Goal: Check status: Check status

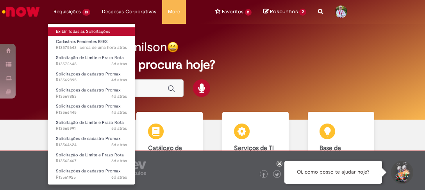
click at [84, 32] on link "Exibir Todas as Solicitações" at bounding box center [91, 31] width 87 height 9
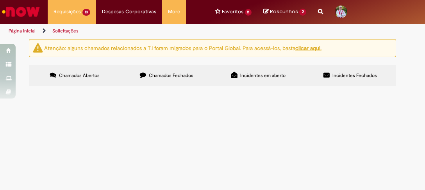
click at [0, 0] on input "Pesquisar" at bounding box center [0, 0] width 0 height 0
click at [0, 0] on div at bounding box center [0, 0] width 0 height 0
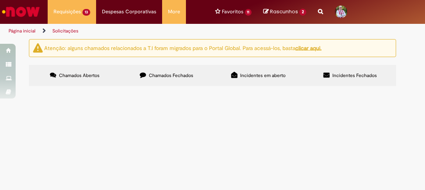
scroll to position [0, 0]
click at [177, 71] on label "Chamados Fechados" at bounding box center [167, 75] width 92 height 21
click at [80, 75] on span "Chamados Abertos" at bounding box center [79, 75] width 41 height 6
click at [0, 0] on input "Pesquisar" at bounding box center [0, 0] width 0 height 0
click at [0, 0] on input "***" at bounding box center [0, 0] width 0 height 0
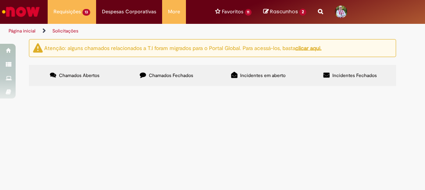
type input "********"
click at [0, 0] on span "Pesquisar" at bounding box center [0, 0] width 0 height 0
click at [0, 0] on input "Pesquisar" at bounding box center [0, 0] width 0 height 0
type input "********"
click at [0, 0] on button "Pesquisar" at bounding box center [0, 0] width 0 height 0
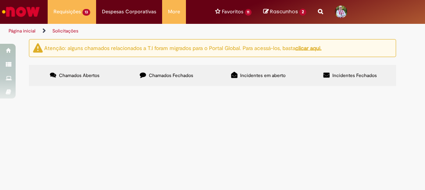
click at [170, 76] on span "Chamados Fechados" at bounding box center [171, 75] width 44 height 6
click at [0, 0] on input "Pesquisar" at bounding box center [0, 0] width 0 height 0
type input "********"
click at [0, 0] on button "Pesquisar" at bounding box center [0, 0] width 0 height 0
click at [269, 74] on span "Incidentes em aberto" at bounding box center [262, 75] width 45 height 6
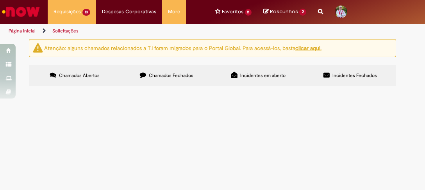
click at [0, 0] on input "Pesquisar" at bounding box center [0, 0] width 0 height 0
type input "********"
click at [0, 0] on span "Pesquisar" at bounding box center [0, 0] width 0 height 0
click at [63, 74] on span "Chamados Abertos" at bounding box center [79, 75] width 41 height 6
click at [0, 0] on input "Pesquisar" at bounding box center [0, 0] width 0 height 0
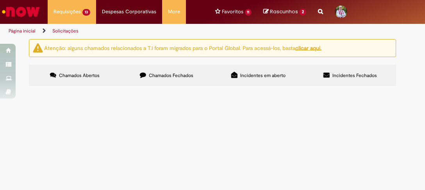
type input "*********"
click at [0, 0] on span "Pesquisar" at bounding box center [0, 0] width 0 height 0
click at [179, 77] on span "Chamados Fechados" at bounding box center [171, 75] width 44 height 6
click at [0, 0] on input "Pesquisar" at bounding box center [0, 0] width 0 height 0
type input "*********"
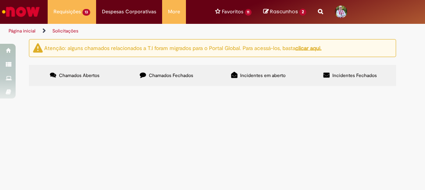
click at [0, 0] on span "Pesquisar" at bounding box center [0, 0] width 0 height 0
click at [357, 76] on span "Incidentes Fechados" at bounding box center [354, 75] width 44 height 6
click at [0, 0] on input "Pesquisar" at bounding box center [0, 0] width 0 height 0
type input "*********"
click at [0, 0] on span "Pesquisar" at bounding box center [0, 0] width 0 height 0
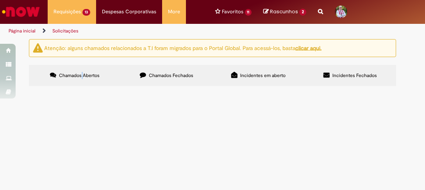
click at [83, 73] on span "Chamados Abertos" at bounding box center [79, 75] width 41 height 6
click at [86, 80] on label "Chamados Abertos" at bounding box center [75, 75] width 92 height 21
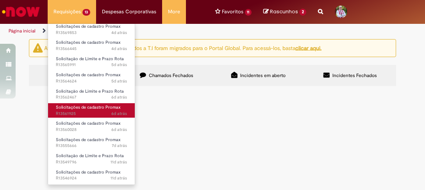
scroll to position [64, 0]
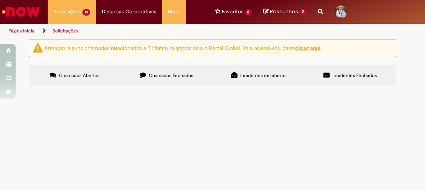
click at [78, 76] on span "Chamados Abertos" at bounding box center [79, 75] width 41 height 6
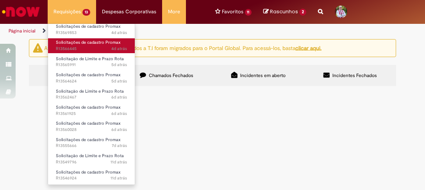
click at [75, 50] on span "4d atrás 4 dias atrás R13566445" at bounding box center [91, 49] width 71 height 6
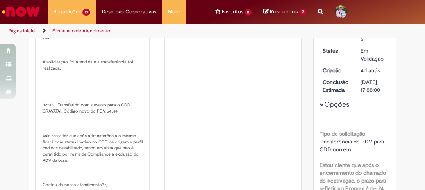
scroll to position [156, 0]
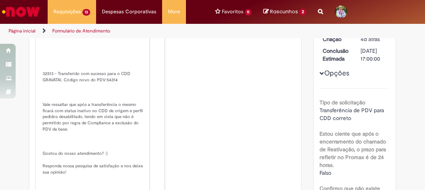
click at [108, 91] on p "Solução Proposta: [GEOGRAPHIC_DATA], A solicitação foi atendida e a transferênc…" at bounding box center [93, 114] width 101 height 245
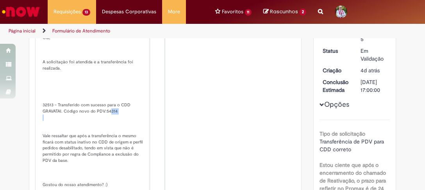
scroll to position [94, 0]
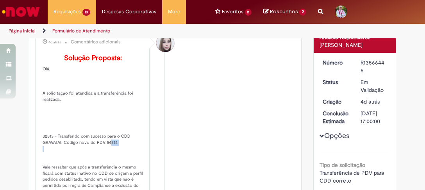
copy p "54314"
